Goal: Task Accomplishment & Management: Manage account settings

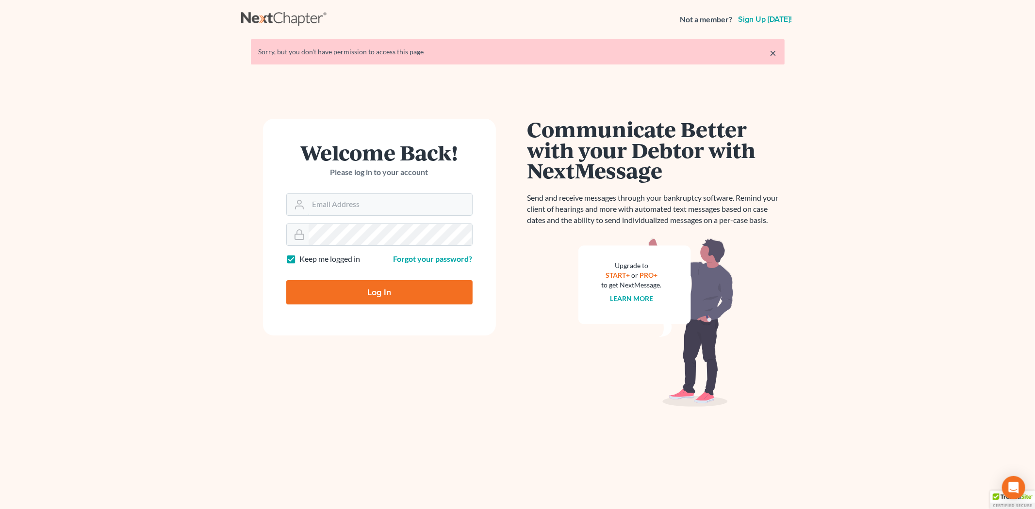
type input "[EMAIL_ADDRESS][DOMAIN_NAME]"
click at [331, 287] on input "Log In" at bounding box center [379, 292] width 186 height 24
type input "Thinking..."
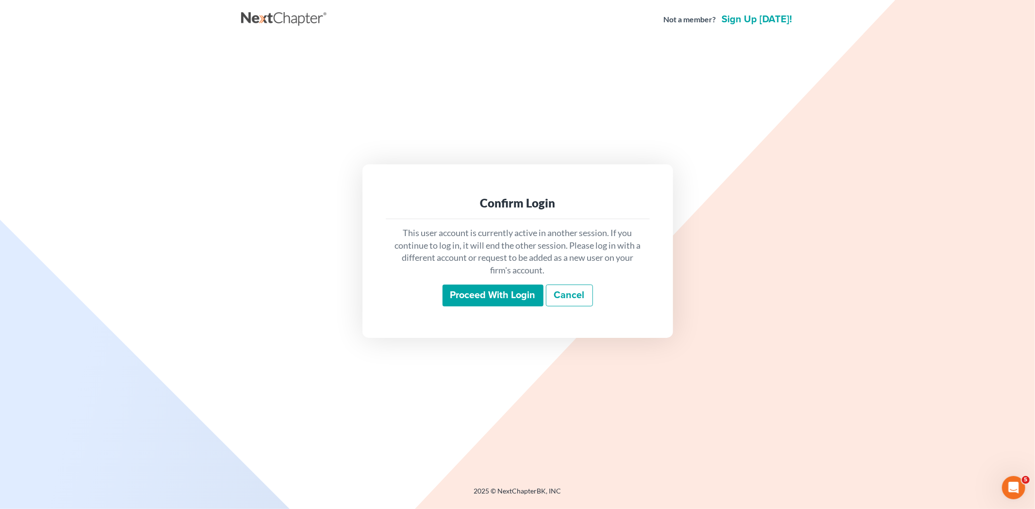
click at [461, 296] on input "Proceed with login" at bounding box center [492, 296] width 101 height 22
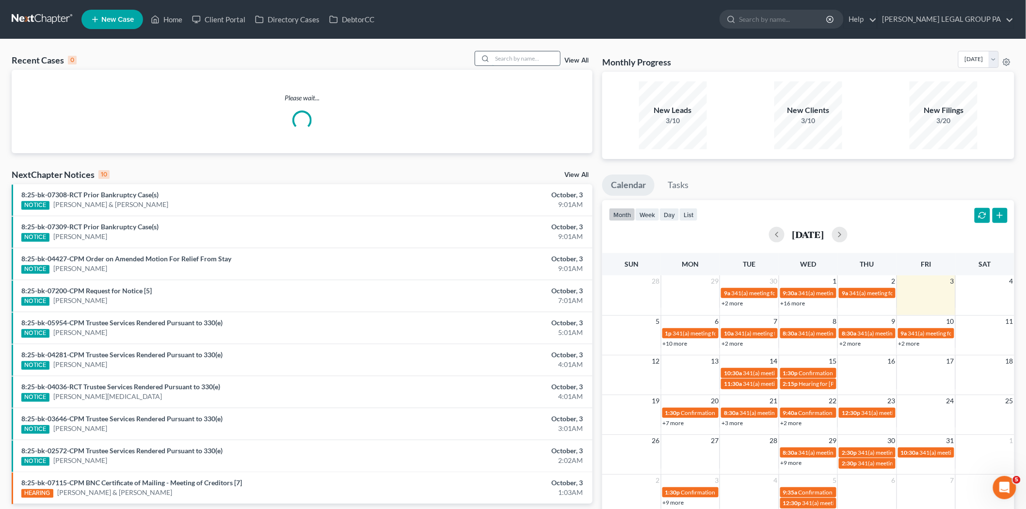
click at [494, 55] on input "search" at bounding box center [526, 58] width 68 height 14
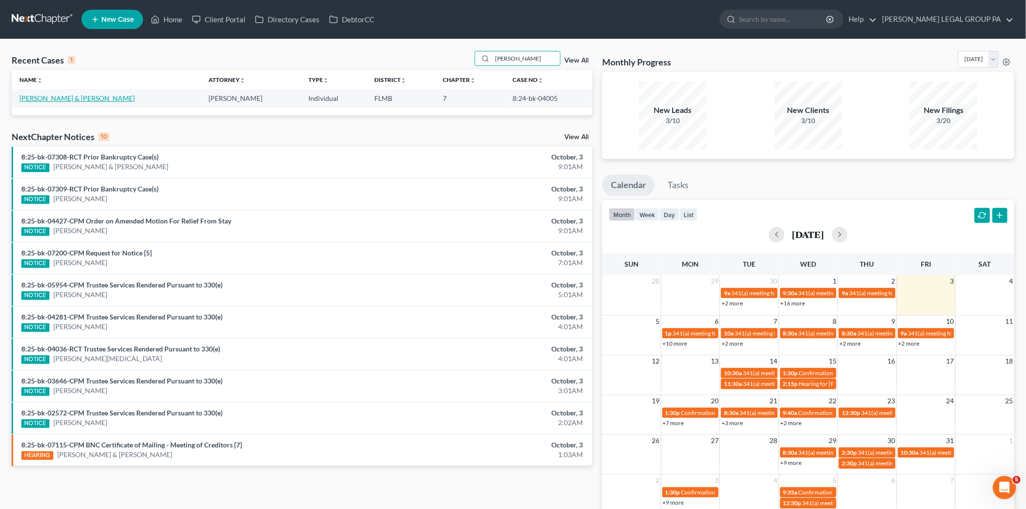
type input "[PERSON_NAME]"
click at [79, 97] on link "[PERSON_NAME] & [PERSON_NAME]" at bounding box center [76, 98] width 115 height 8
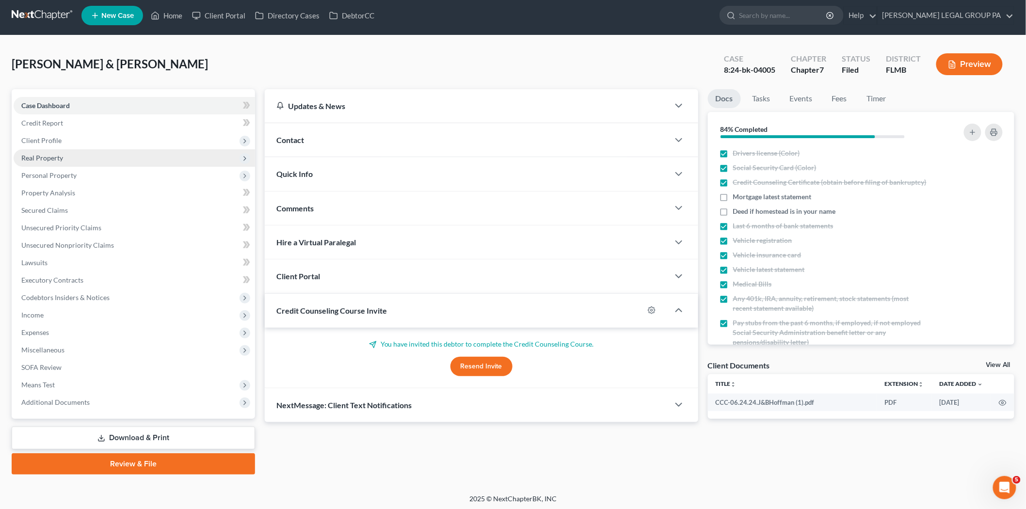
scroll to position [5, 0]
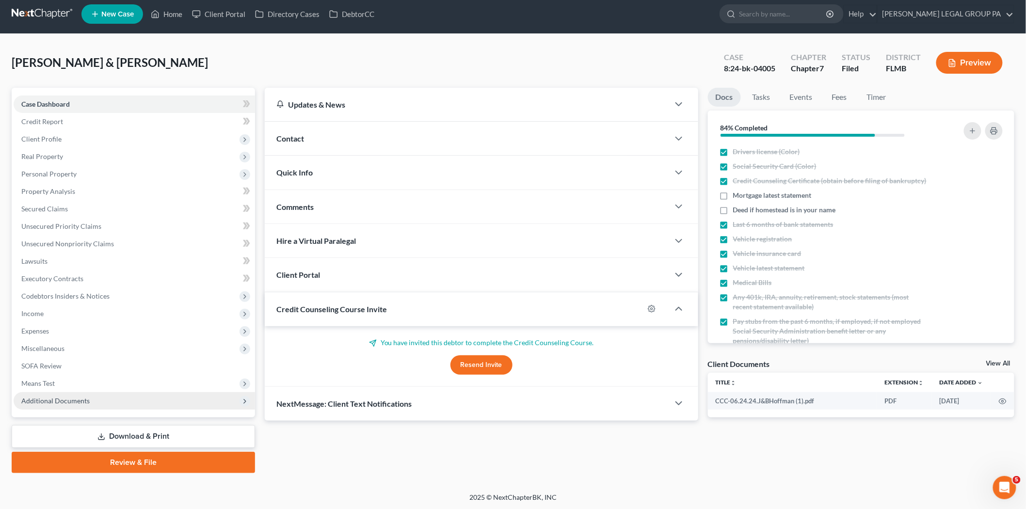
click at [75, 393] on span "Additional Documents" at bounding box center [135, 400] width 242 height 17
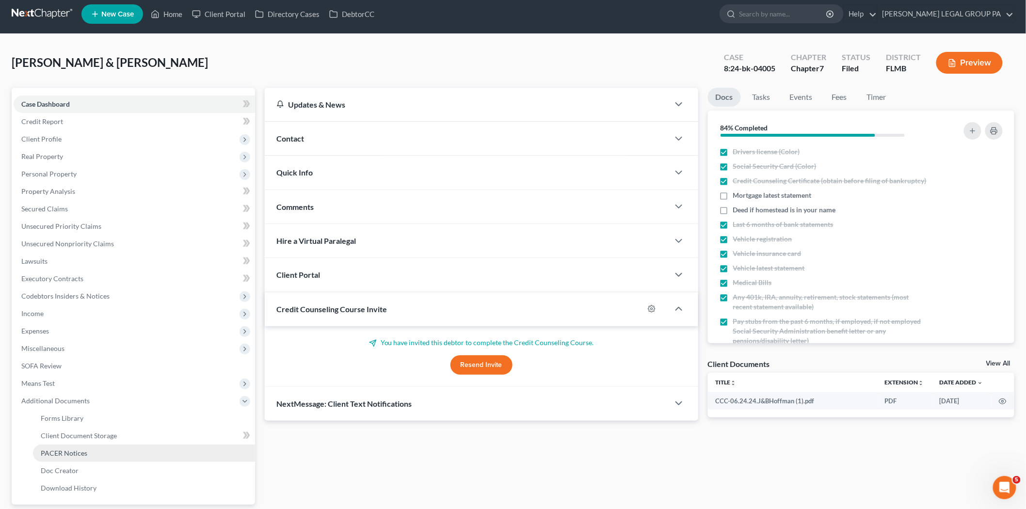
click at [91, 450] on link "PACER Notices" at bounding box center [144, 453] width 222 height 17
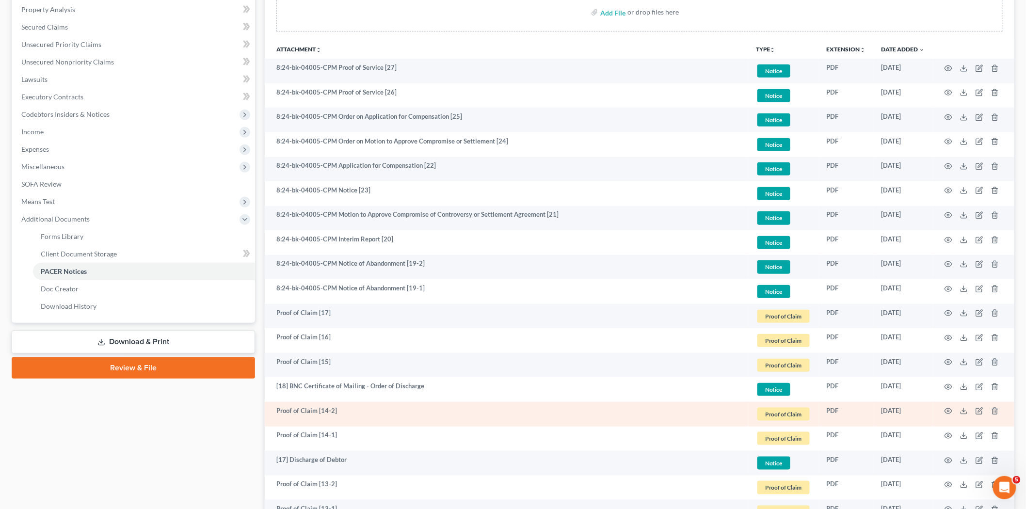
scroll to position [54, 0]
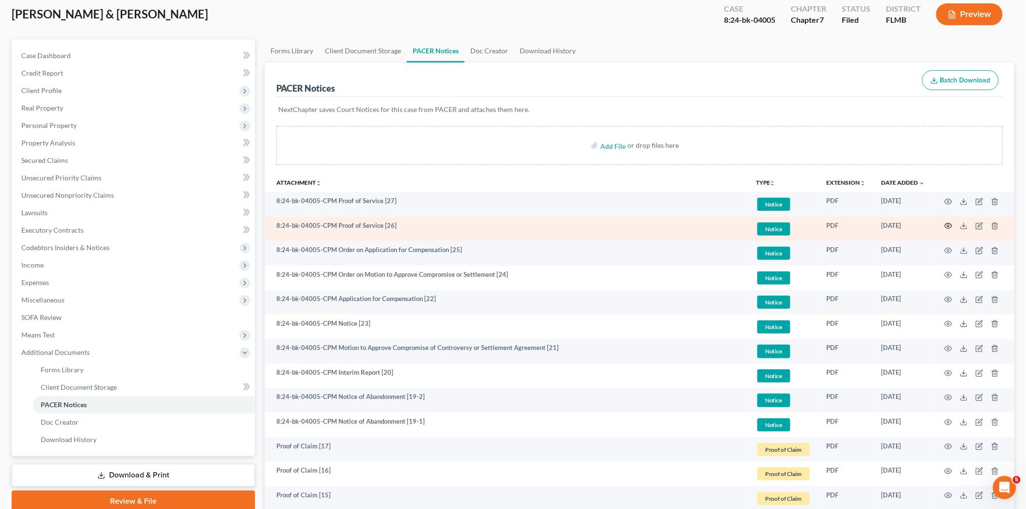
click at [950, 228] on icon "button" at bounding box center [948, 226] width 7 height 5
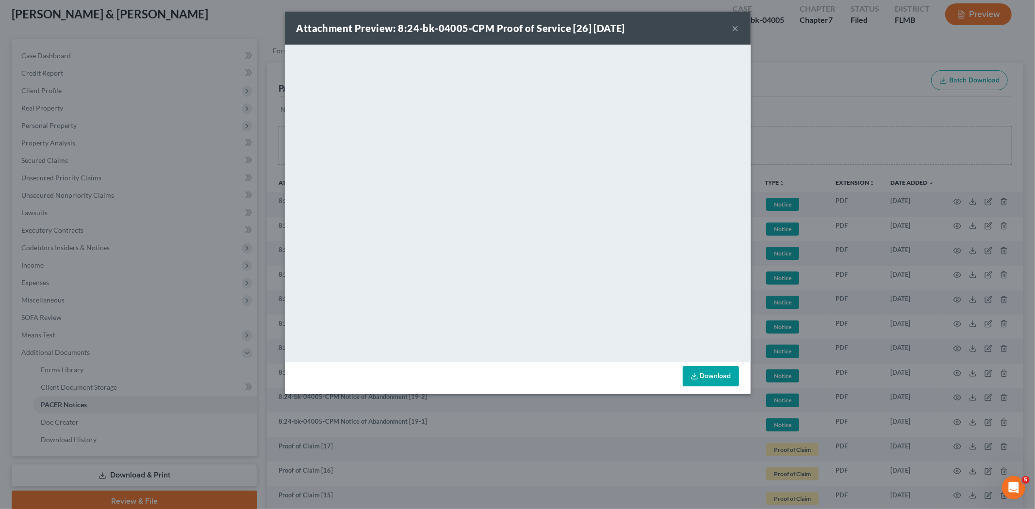
click at [737, 26] on button "×" at bounding box center [735, 28] width 7 height 12
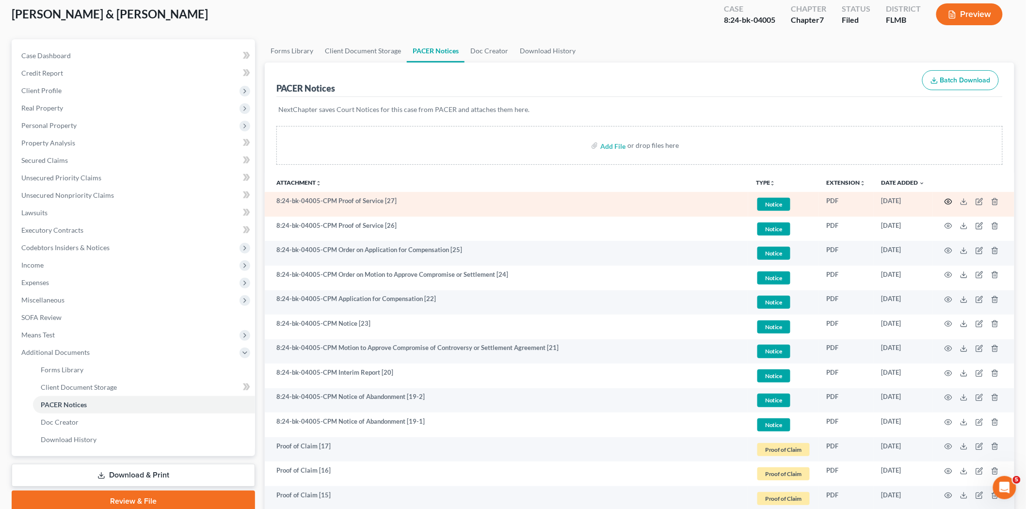
click at [947, 201] on icon "button" at bounding box center [949, 202] width 8 height 8
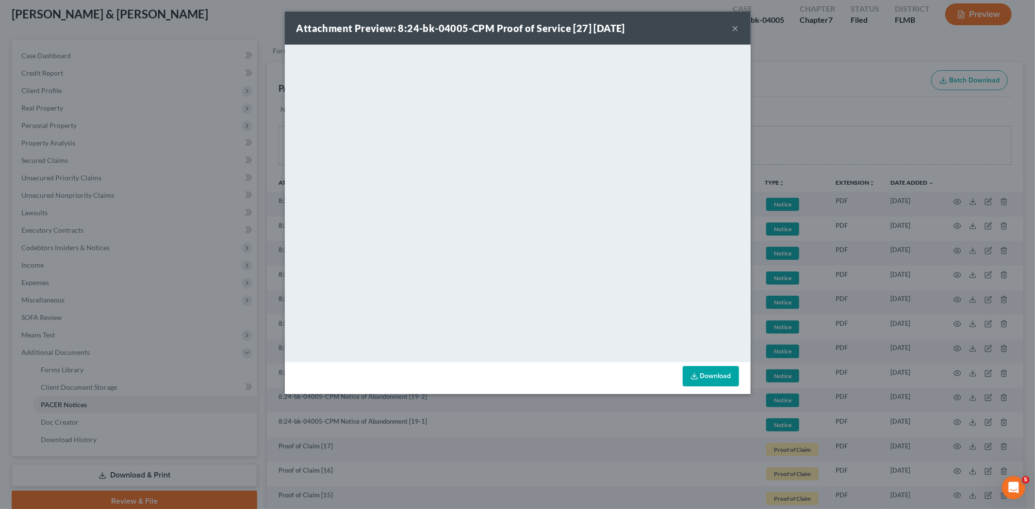
click at [736, 30] on button "×" at bounding box center [735, 28] width 7 height 12
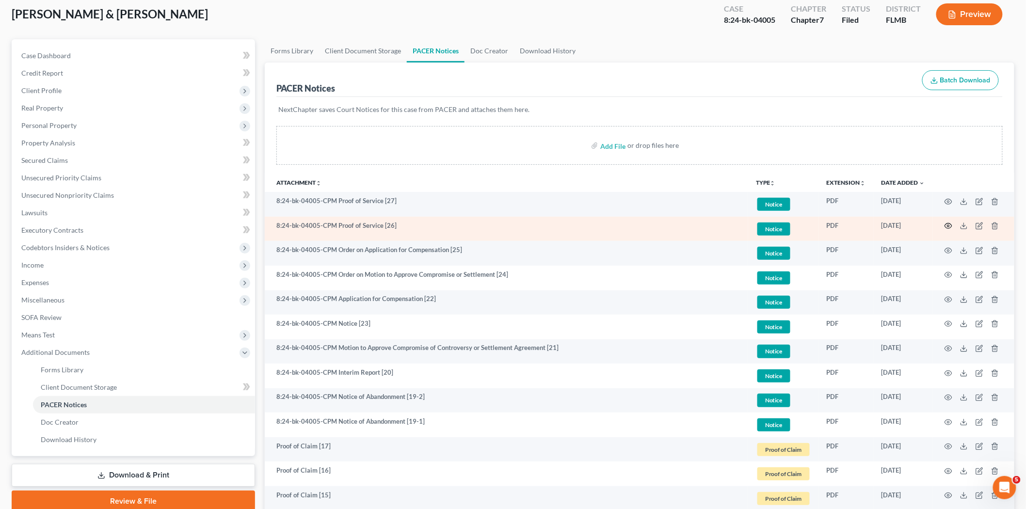
click at [947, 229] on icon "button" at bounding box center [949, 226] width 8 height 8
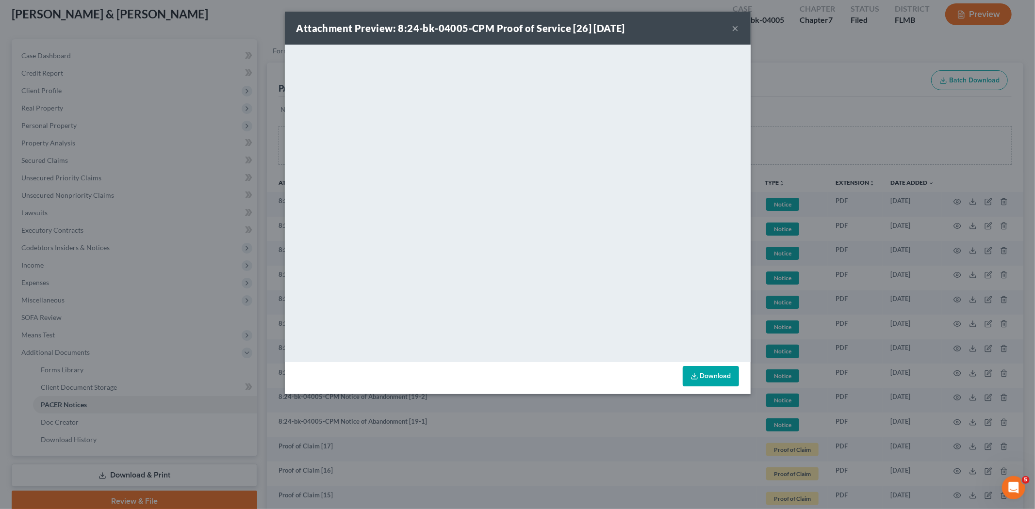
click at [729, 28] on div "Attachment Preview: 8:24-bk-04005-CPM Proof of Service [26] [DATE] ×" at bounding box center [518, 28] width 466 height 33
click at [733, 26] on button "×" at bounding box center [735, 28] width 7 height 12
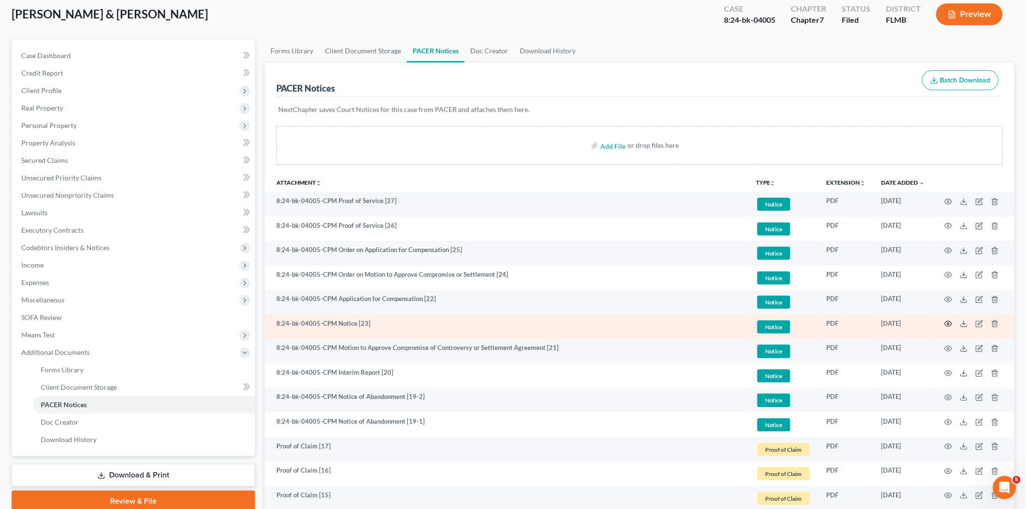
click at [952, 325] on icon "button" at bounding box center [949, 324] width 8 height 8
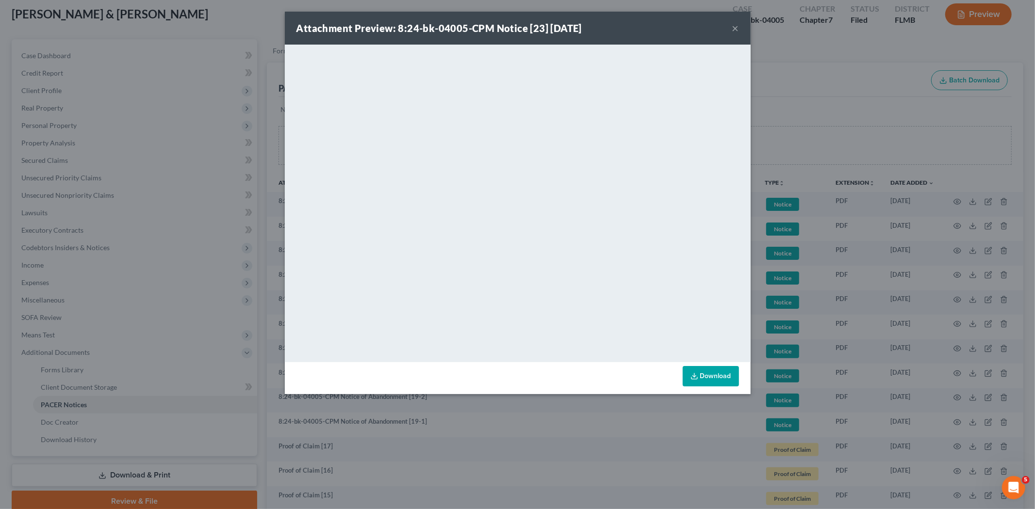
click at [738, 25] on button "×" at bounding box center [735, 28] width 7 height 12
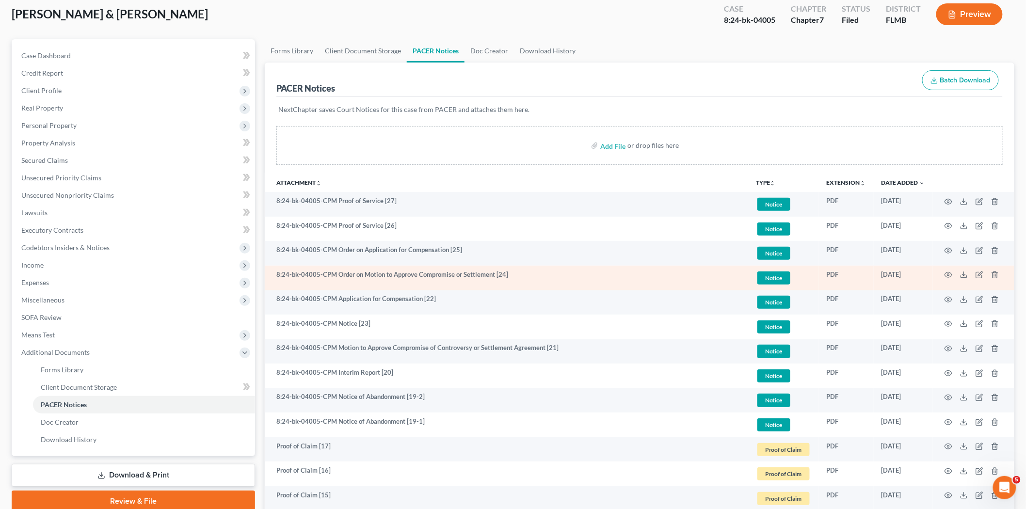
drag, startPoint x: 513, startPoint y: 321, endPoint x: 415, endPoint y: 289, distance: 102.9
click at [415, 289] on td "8:24-bk-04005-CPM Order on Motion to Approve Compromise or Settlement [24]" at bounding box center [507, 278] width 484 height 25
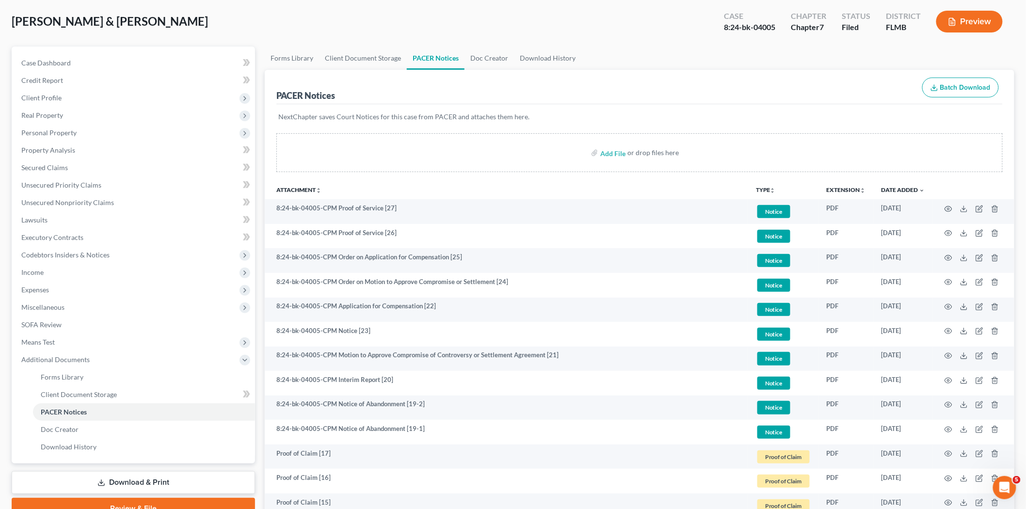
scroll to position [0, 0]
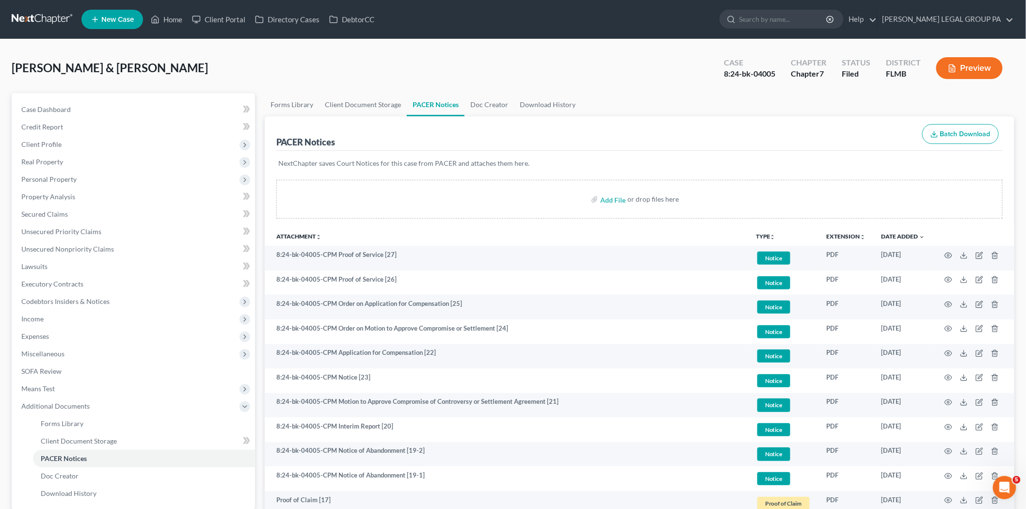
click at [56, 9] on nav "Home New Case Client Portal Directory Cases DebtorCC [PERSON_NAME] LEGAL GROUP …" at bounding box center [513, 19] width 1026 height 39
click at [55, 17] on link at bounding box center [43, 19] width 62 height 17
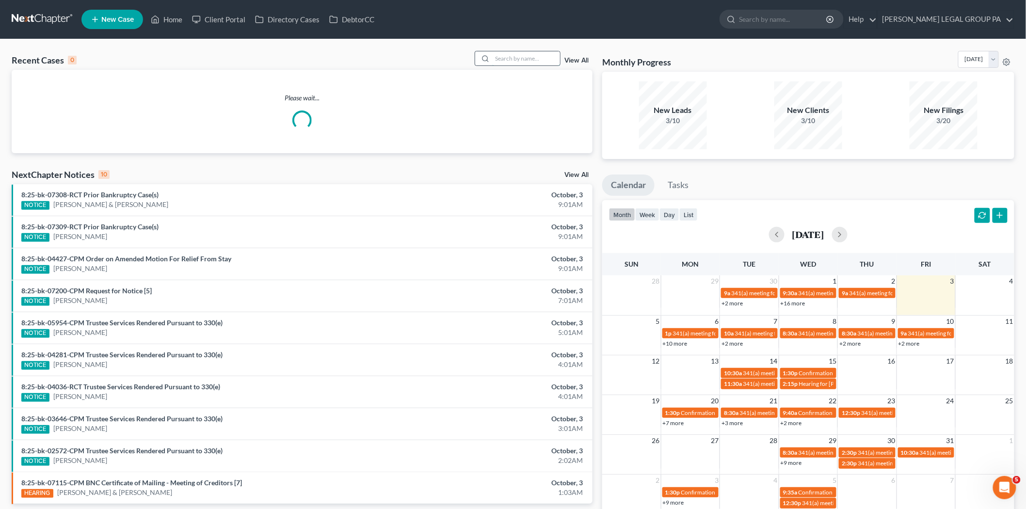
click at [513, 64] on input "search" at bounding box center [526, 58] width 68 height 14
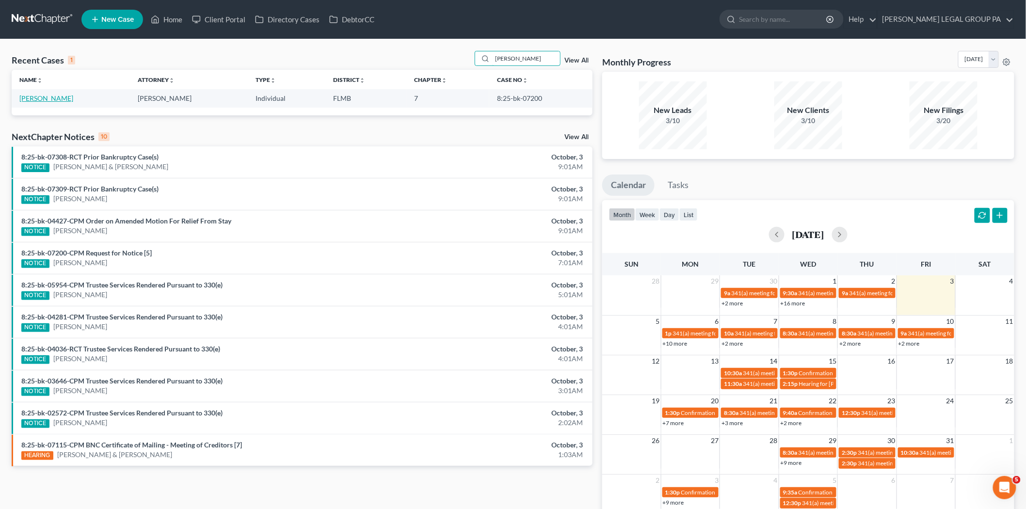
type input "burnette"
click at [65, 99] on link "Burnette, Wendy" at bounding box center [46, 98] width 54 height 8
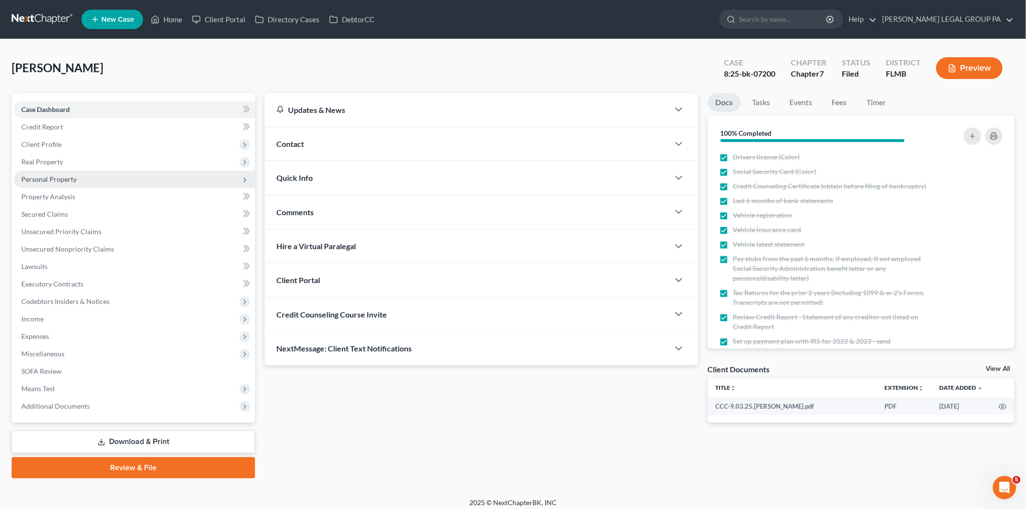
click at [89, 178] on span "Personal Property" at bounding box center [135, 179] width 242 height 17
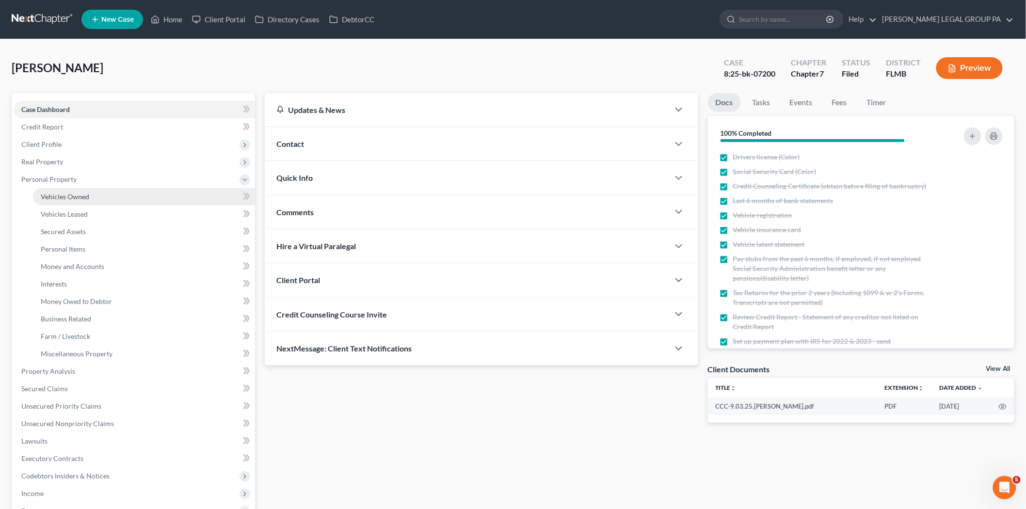
click at [83, 193] on span "Vehicles Owned" at bounding box center [65, 197] width 49 height 8
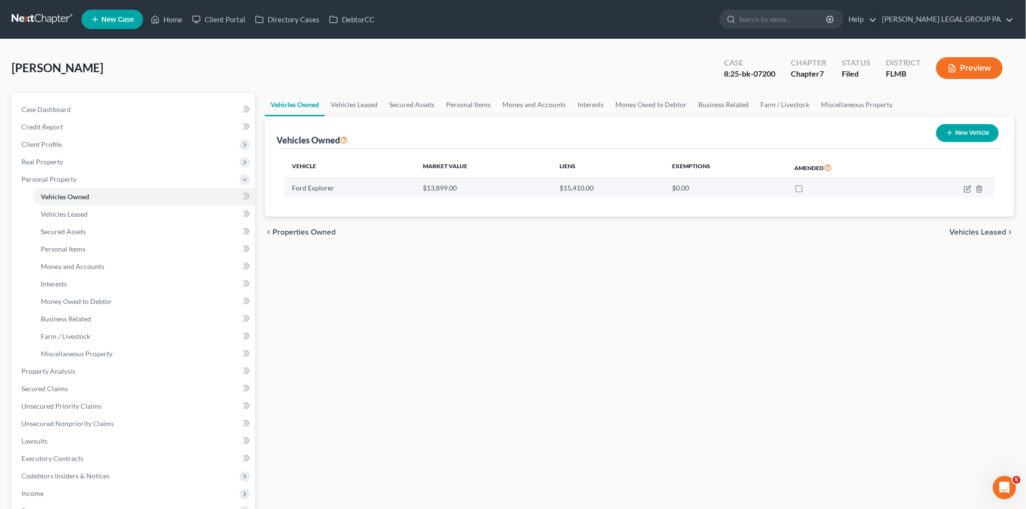
click at [963, 186] on td at bounding box center [951, 188] width 88 height 18
click at [965, 186] on icon "button" at bounding box center [968, 189] width 6 height 6
select select "0"
select select "2"
select select "0"
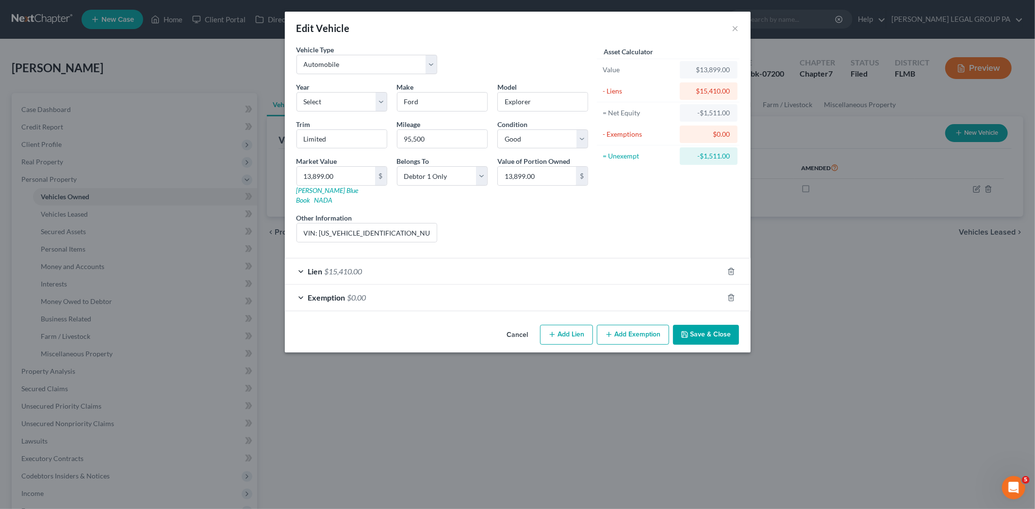
click at [489, 285] on div "Exemption $0.00" at bounding box center [504, 298] width 439 height 26
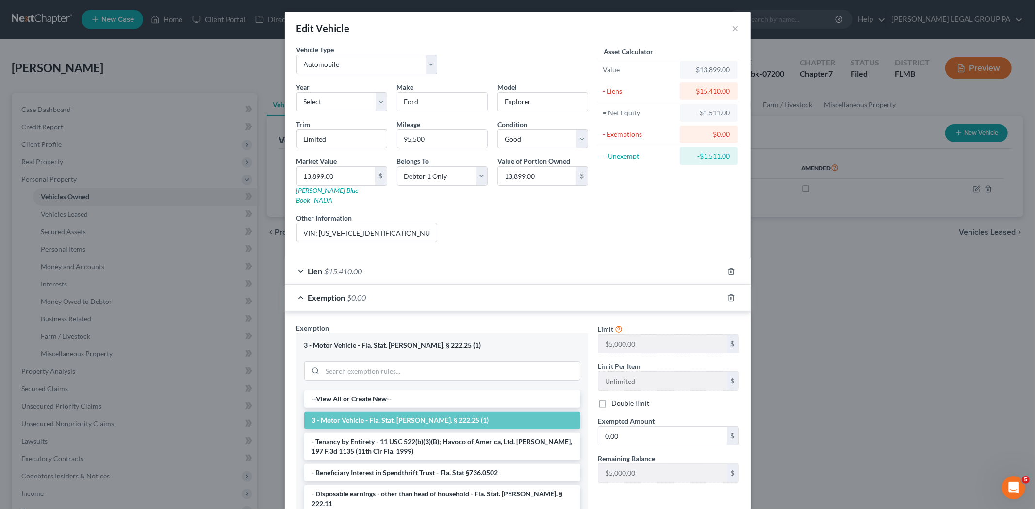
click at [488, 271] on div "Lien $15,410.00" at bounding box center [504, 272] width 439 height 26
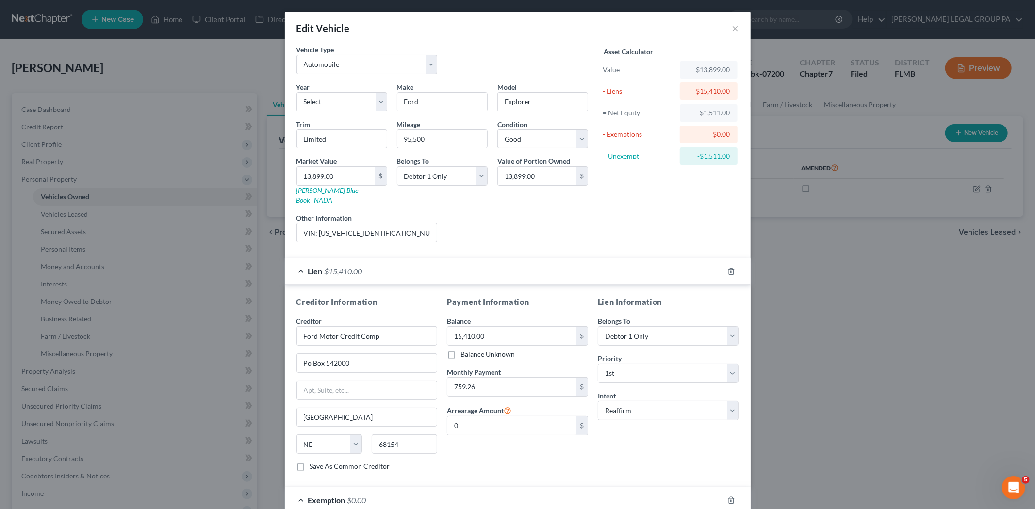
click at [488, 271] on div "Lien $15,410.00" at bounding box center [504, 272] width 439 height 26
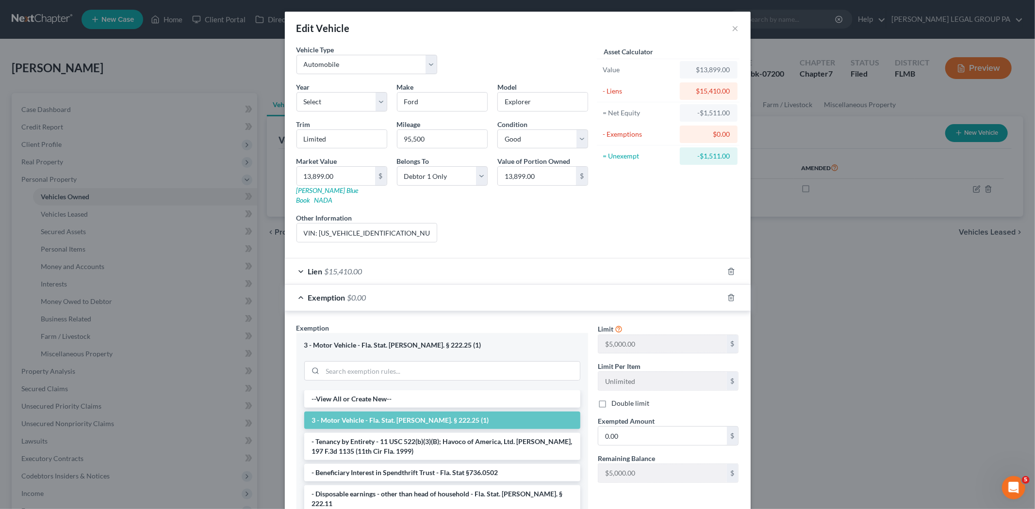
click at [466, 289] on div "Exemption $0.00" at bounding box center [504, 298] width 439 height 26
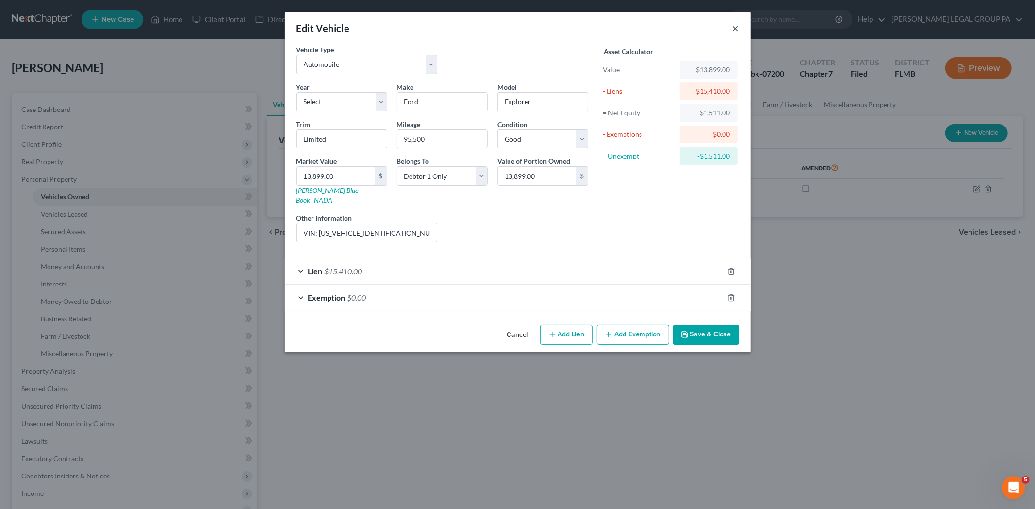
click at [734, 29] on button "×" at bounding box center [735, 28] width 7 height 12
